Goal: Task Accomplishment & Management: Complete application form

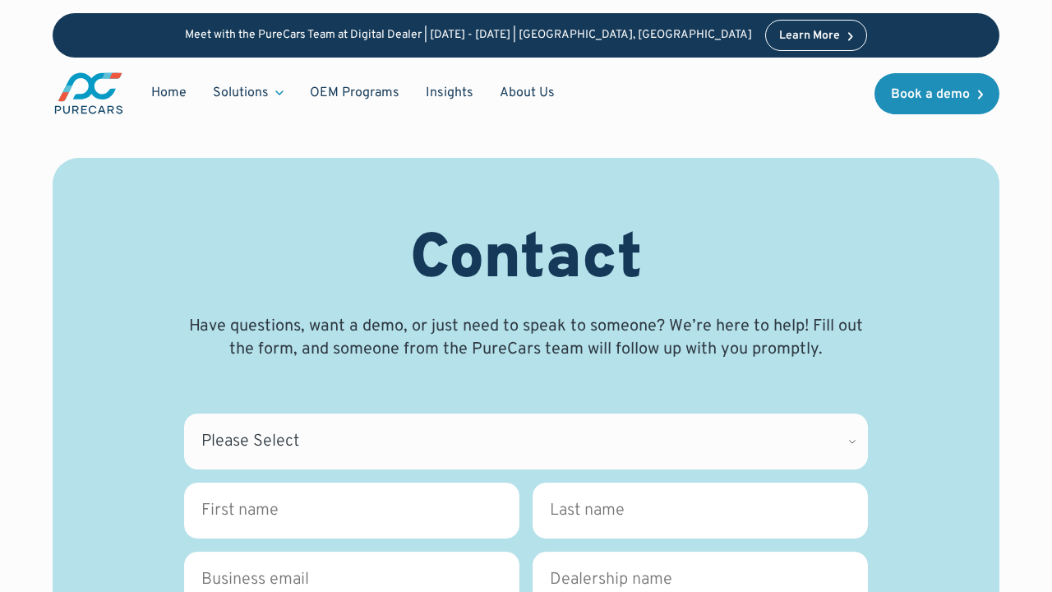
scroll to position [414, 0]
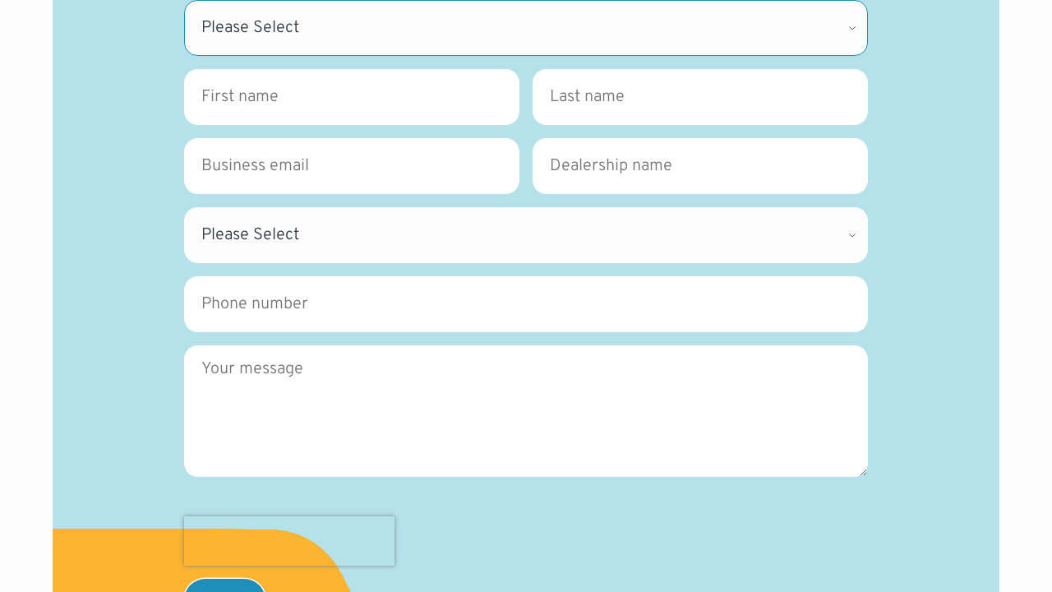
select select "CDK Suport"
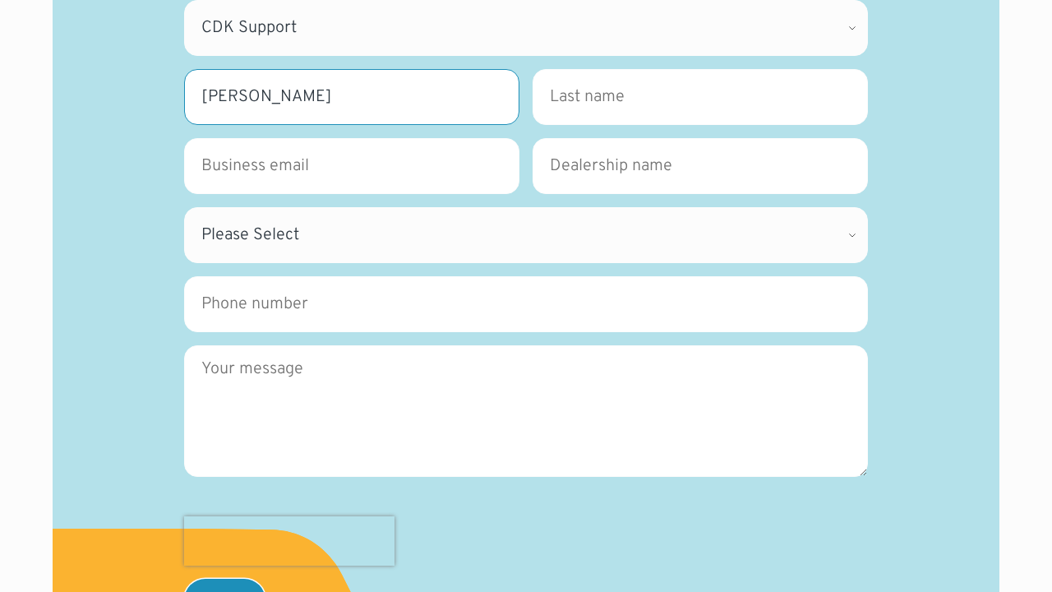
type input "[PERSON_NAME]"
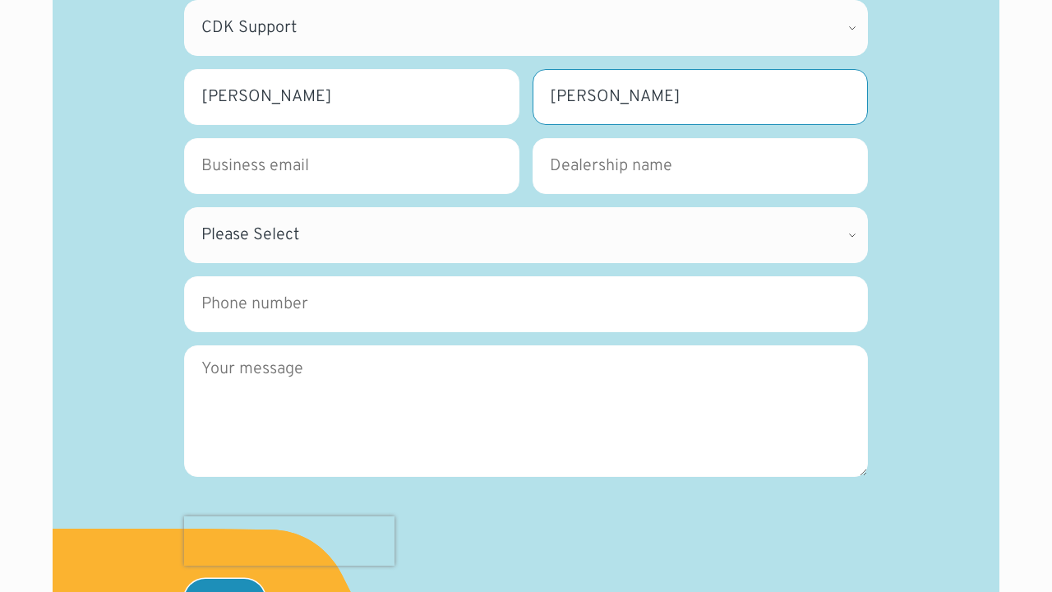
type input "[PERSON_NAME]"
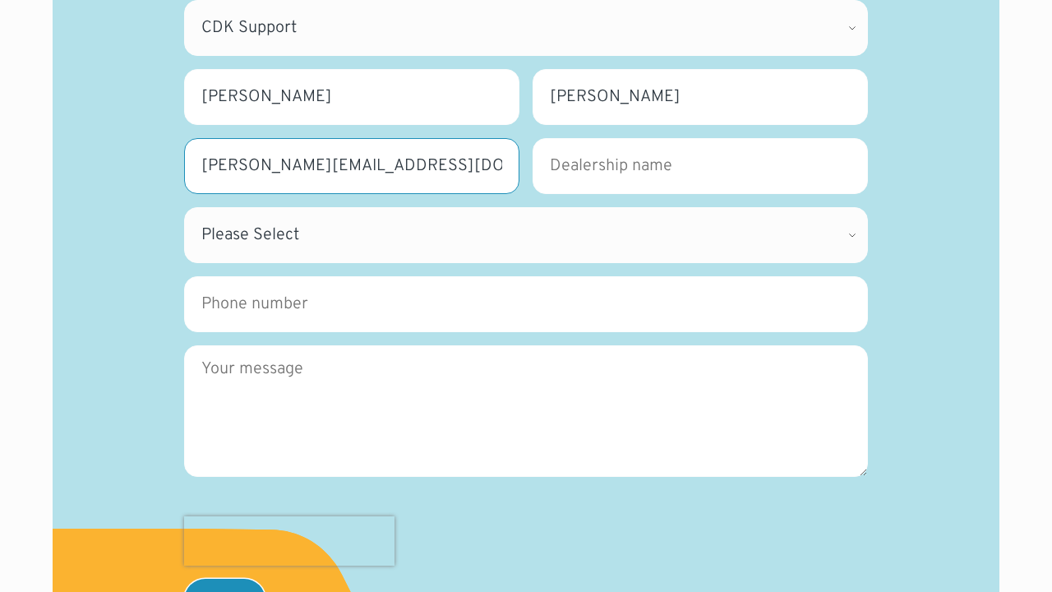
type input "[PERSON_NAME][EMAIL_ADDRESS][DOMAIN_NAME]"
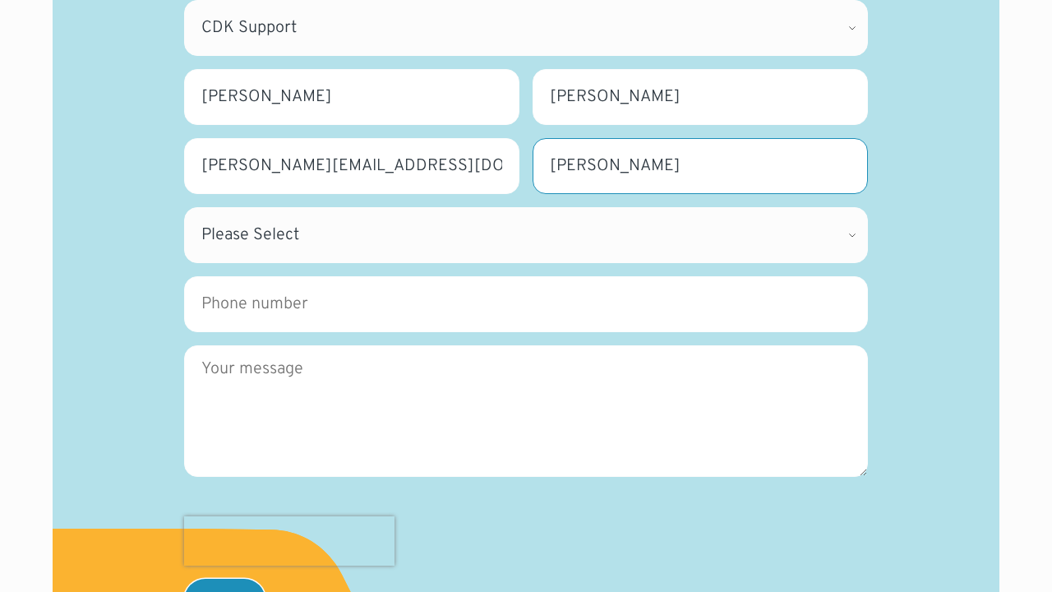
type input "[PERSON_NAME]"
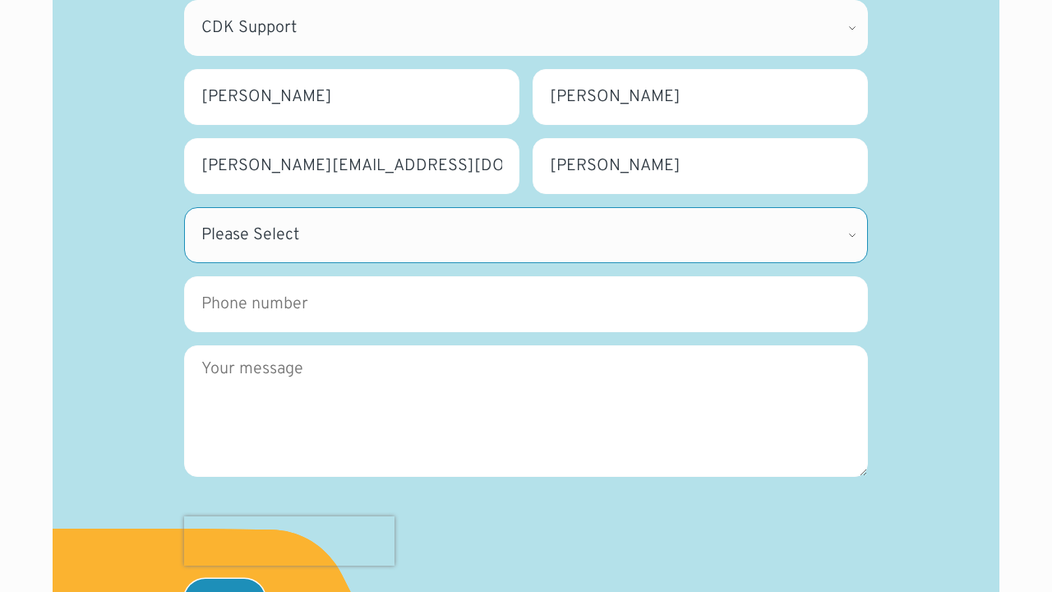
select select "NY"
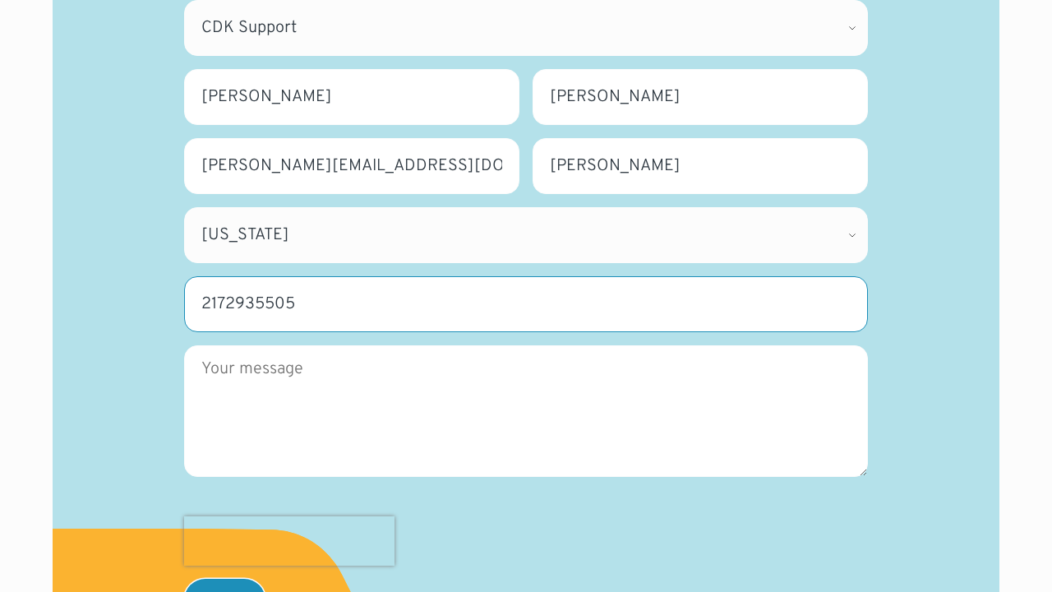
type input "2172935505"
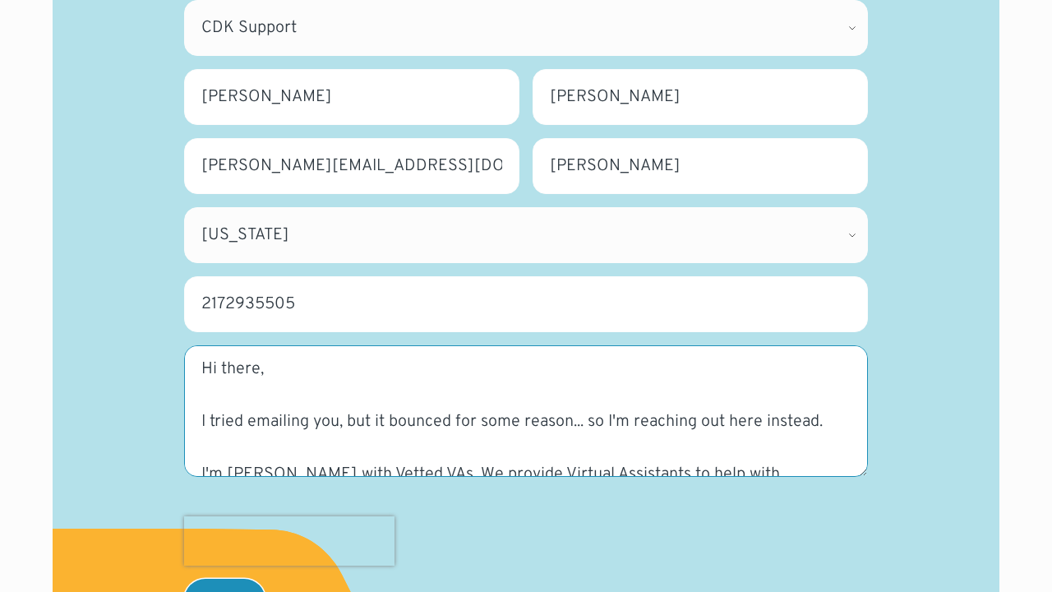
scroll to position [141, 0]
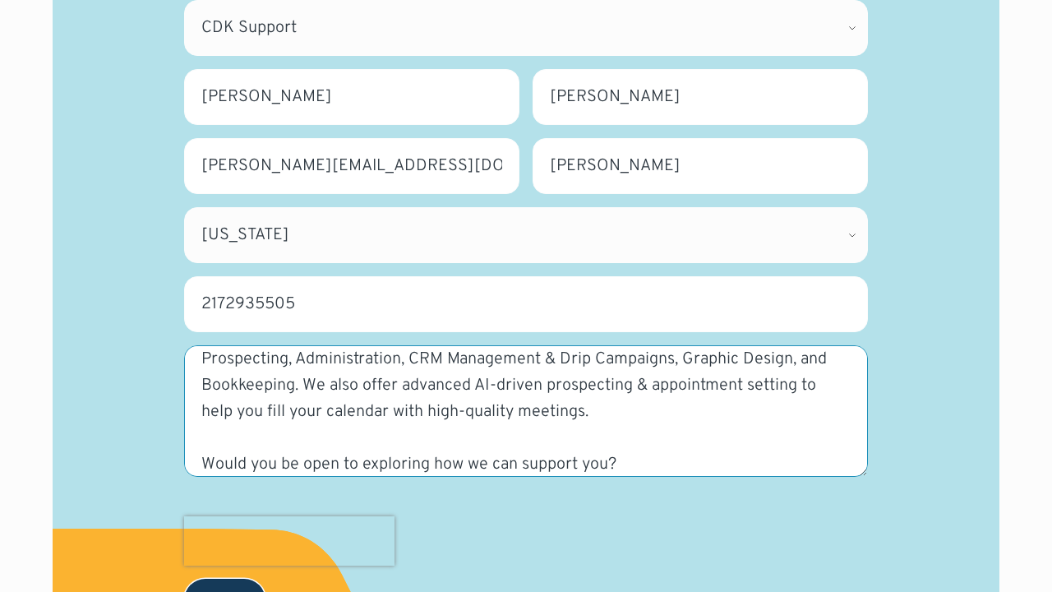
type textarea "Hi there, I tried emailing you, but it bounced for some reason... so I'm reachi…"
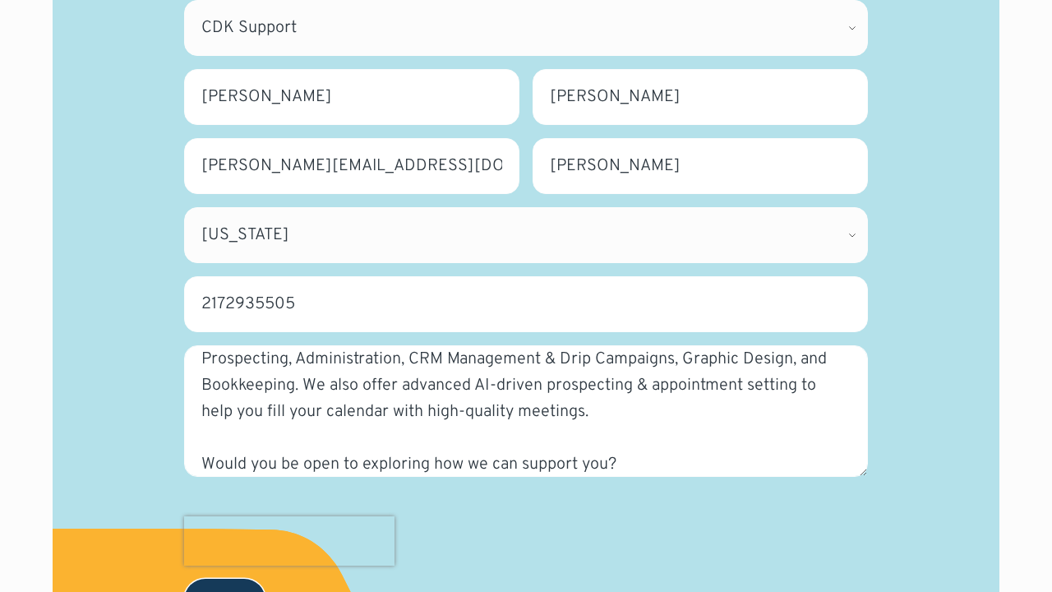
click at [224, 579] on input "Submit" at bounding box center [224, 600] width 81 height 43
